Goal: Complete application form

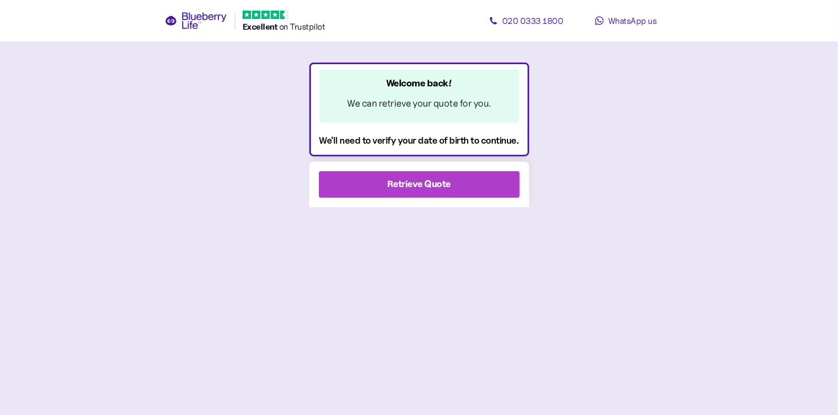
click at [477, 185] on div "Retrieve Quote" at bounding box center [419, 184] width 172 height 25
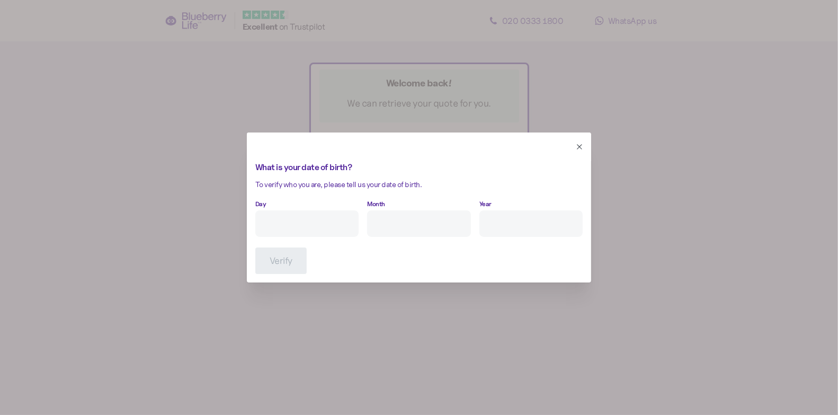
click at [294, 221] on input "Day" at bounding box center [306, 223] width 103 height 26
type input "7"
type input "5"
type input "****"
click at [266, 262] on button "Verify" at bounding box center [280, 260] width 51 height 26
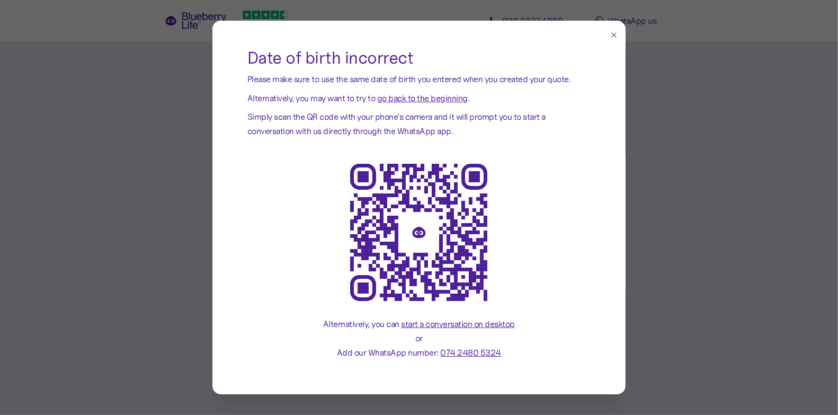
click at [608, 34] on button "button" at bounding box center [614, 35] width 12 height 12
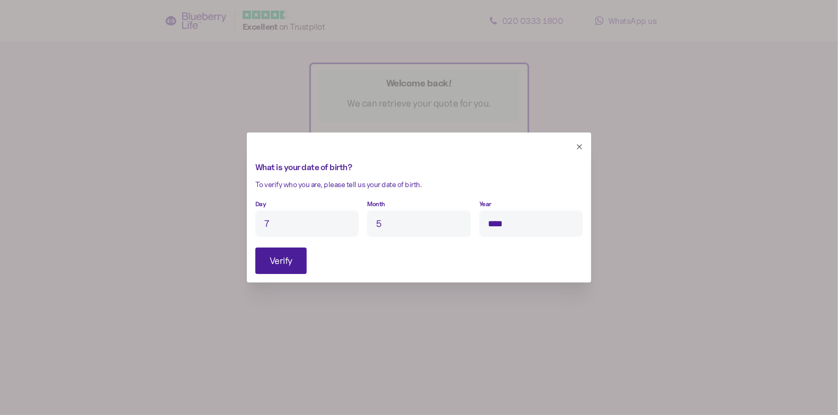
click at [324, 232] on input "7" at bounding box center [306, 223] width 103 height 26
type input "4"
type input "6"
type input "****"
click button "Verify" at bounding box center [280, 260] width 51 height 26
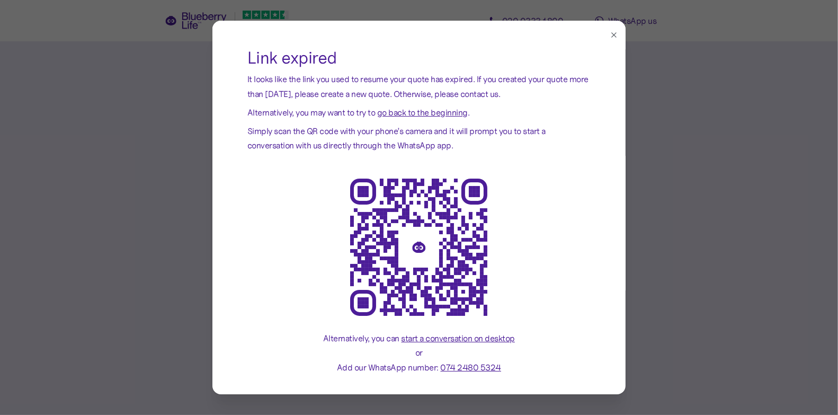
scroll to position [14, 0]
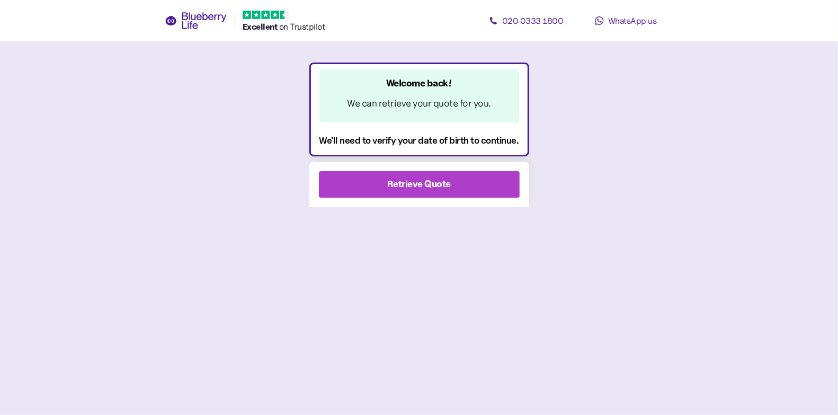
click at [493, 192] on div "Retrieve Quote" at bounding box center [419, 184] width 172 height 25
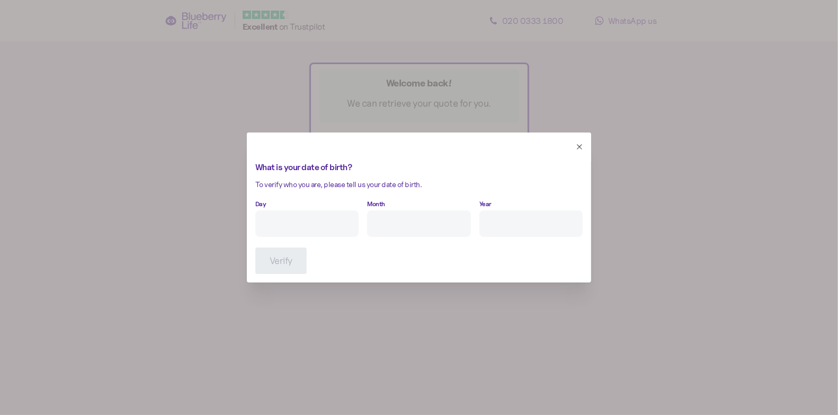
click at [343, 220] on input "Day" at bounding box center [306, 223] width 103 height 26
type input "4"
type input "6"
type input "****"
click at [295, 257] on button "Verify" at bounding box center [280, 260] width 51 height 26
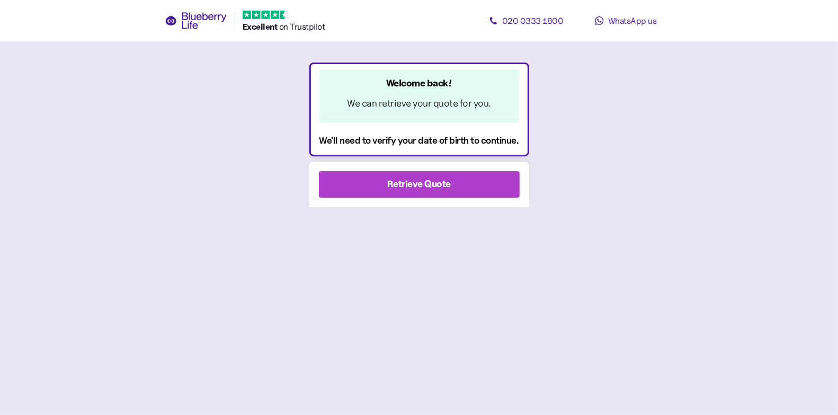
click at [478, 182] on div "Retrieve Quote" at bounding box center [419, 184] width 172 height 25
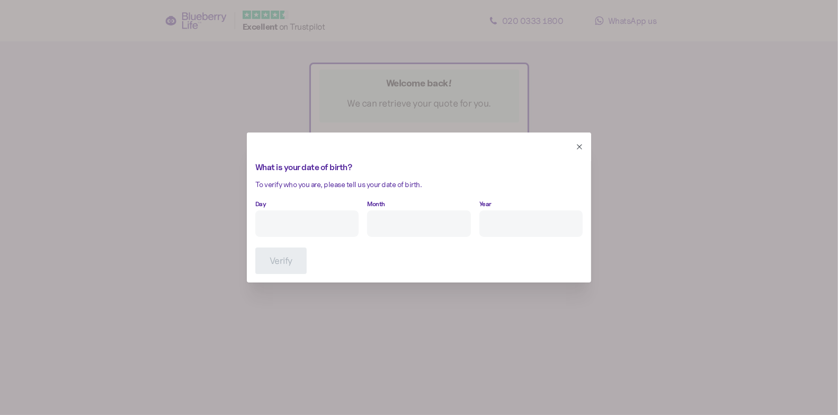
click at [321, 233] on input "Day" at bounding box center [306, 223] width 103 height 26
type input "4"
type input "6"
type input "****"
click at [286, 261] on span "Verify" at bounding box center [281, 260] width 23 height 25
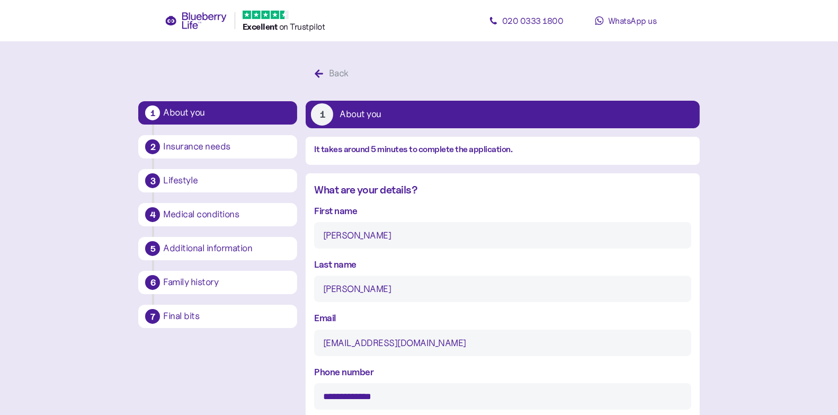
type input "4"
type input "6"
type input "****"
type input "5"
type input "7"
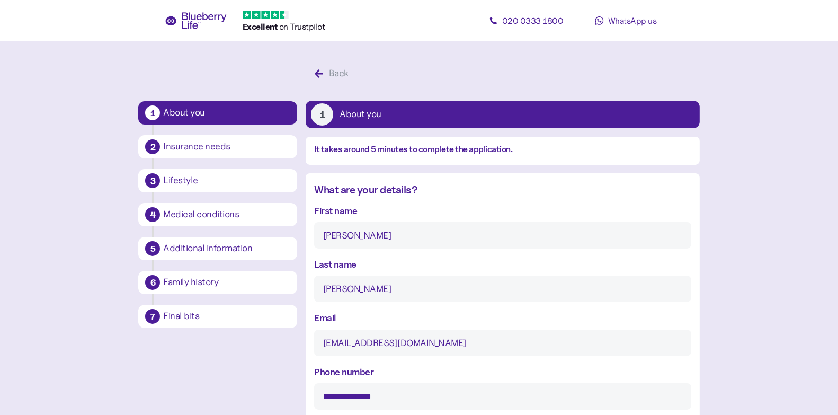
type input "17"
type input "11"
